Goal: Navigation & Orientation: Find specific page/section

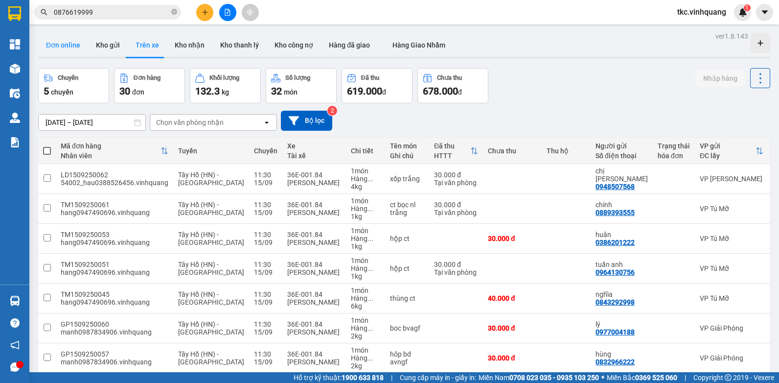
click at [51, 43] on button "Đơn online" at bounding box center [63, 44] width 50 height 23
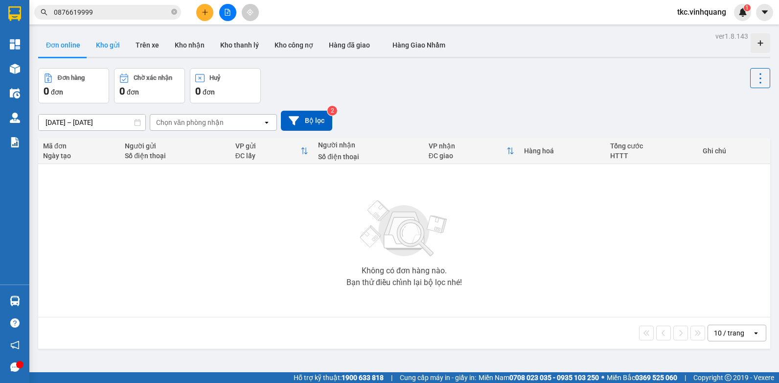
click at [107, 44] on button "Kho gửi" at bounding box center [108, 44] width 40 height 23
type input "[DATE] – [DATE]"
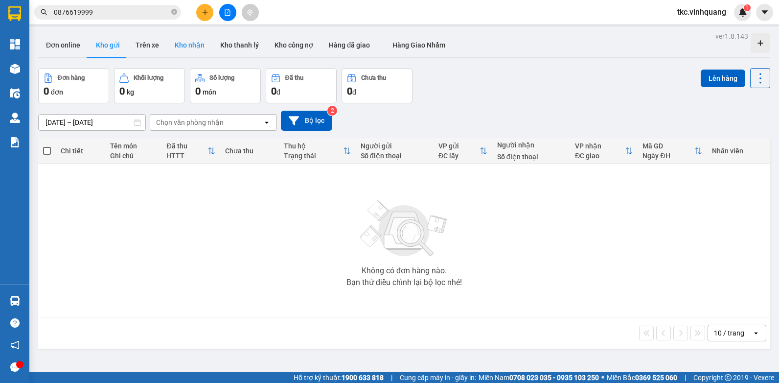
click at [174, 45] on button "Kho nhận" at bounding box center [190, 44] width 46 height 23
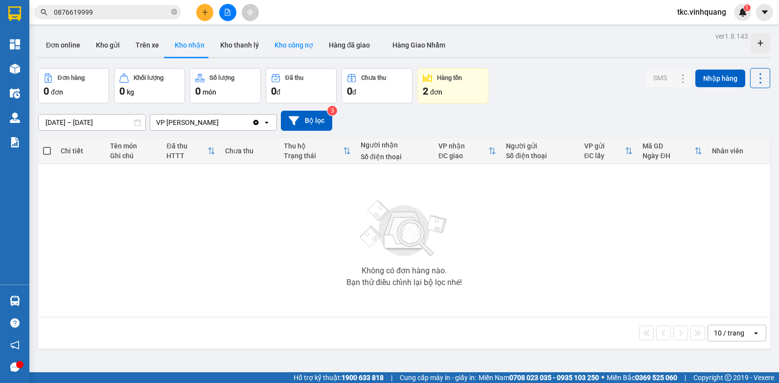
click at [270, 47] on button "Kho công nợ" at bounding box center [294, 44] width 54 height 23
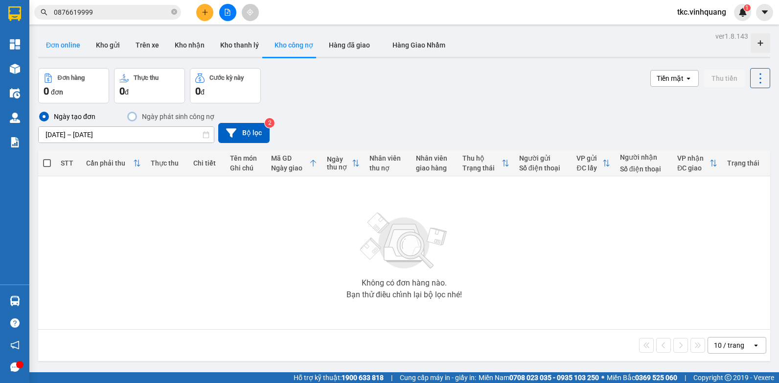
click at [61, 49] on button "Đơn online" at bounding box center [63, 44] width 50 height 23
